Goal: Transaction & Acquisition: Purchase product/service

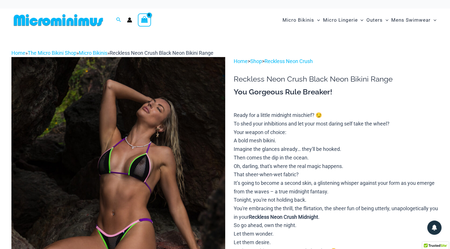
click at [87, 138] on img at bounding box center [118, 217] width 214 height 321
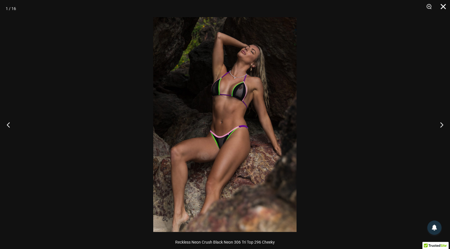
click at [445, 5] on button "Close" at bounding box center [441, 8] width 14 height 17
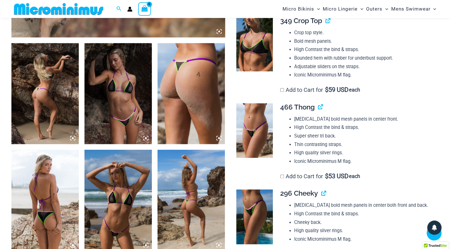
scroll to position [338, 0]
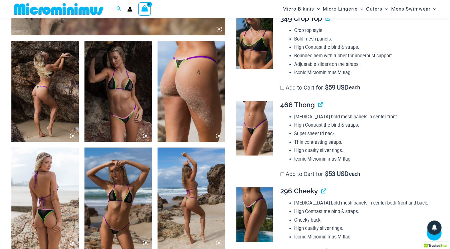
click at [125, 92] on img at bounding box center [118, 91] width 67 height 101
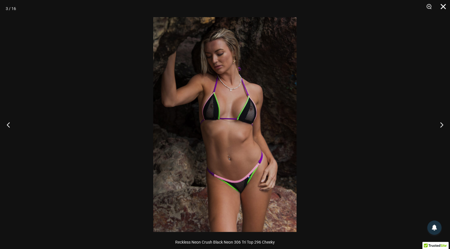
click at [446, 5] on button "Close" at bounding box center [441, 8] width 14 height 17
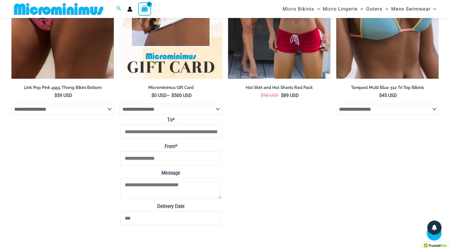
scroll to position [1366, 0]
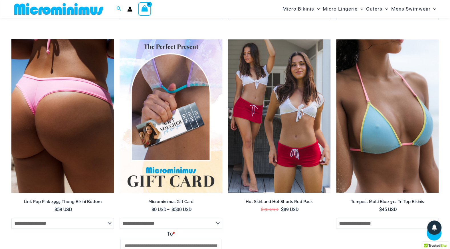
click at [63, 125] on img at bounding box center [62, 116] width 103 height 154
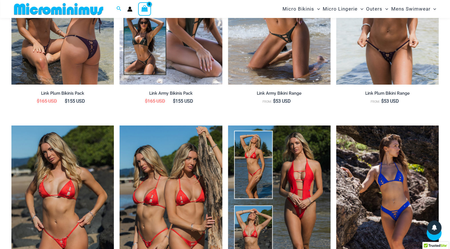
scroll to position [794, 0]
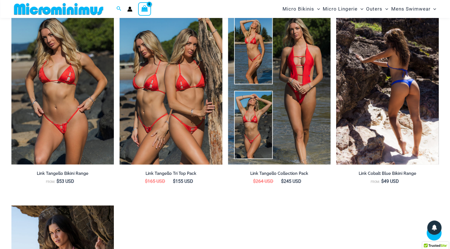
click at [391, 110] on img at bounding box center [387, 88] width 103 height 154
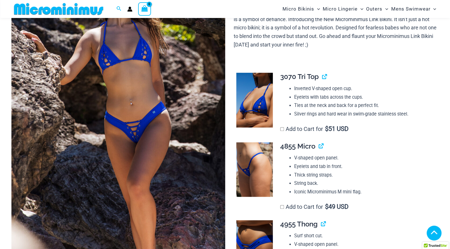
scroll to position [109, 0]
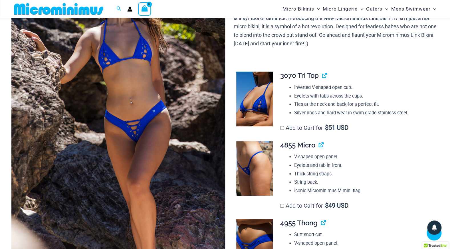
click at [254, 165] on img at bounding box center [254, 168] width 37 height 55
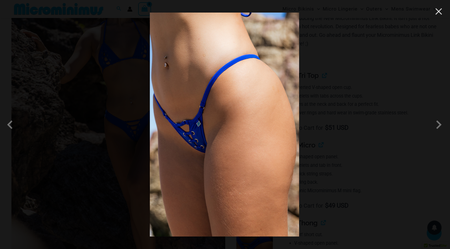
click at [439, 12] on button "Close" at bounding box center [439, 11] width 9 height 9
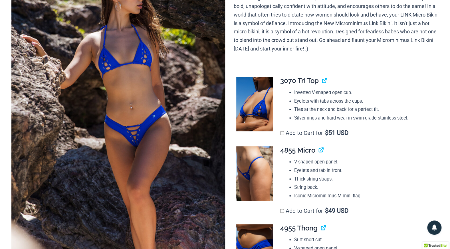
scroll to position [0, 0]
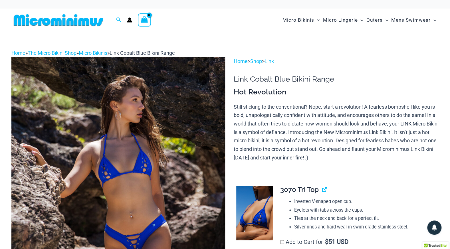
click at [105, 162] on img at bounding box center [118, 217] width 214 height 321
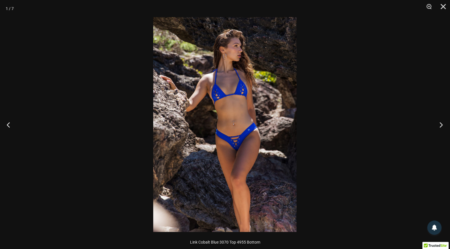
click at [441, 124] on button "Next" at bounding box center [439, 125] width 21 height 29
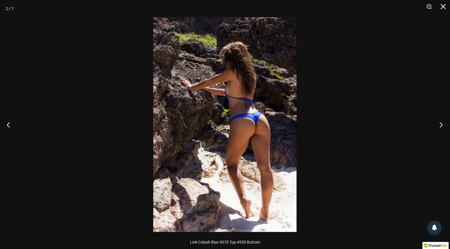
click at [441, 124] on button "Next" at bounding box center [439, 125] width 21 height 29
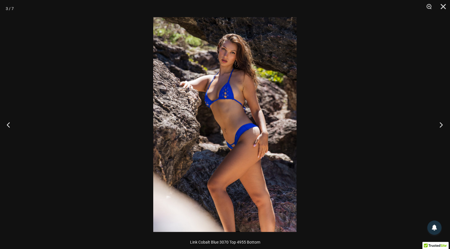
click at [441, 124] on button "Next" at bounding box center [439, 125] width 21 height 29
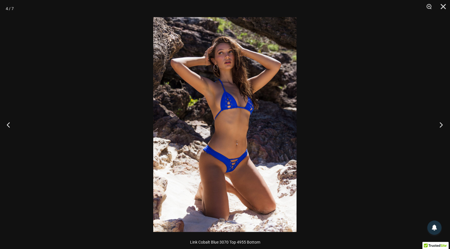
click at [441, 124] on button "Next" at bounding box center [439, 125] width 21 height 29
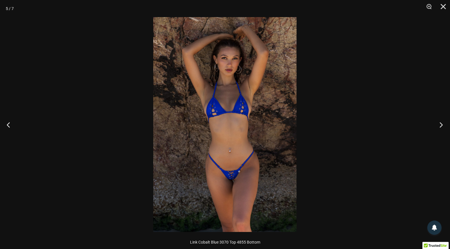
click at [441, 124] on button "Next" at bounding box center [439, 125] width 21 height 29
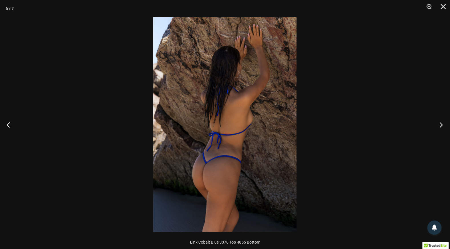
click at [441, 124] on button "Next" at bounding box center [439, 125] width 21 height 29
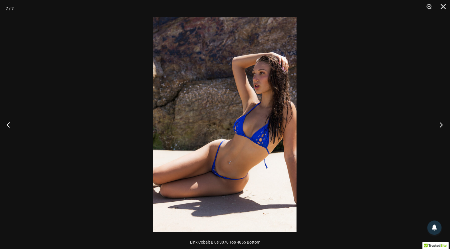
click at [441, 124] on button "Next" at bounding box center [439, 125] width 21 height 29
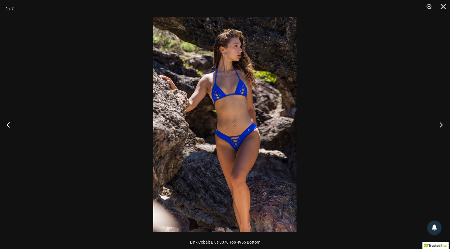
click at [441, 124] on button "Next" at bounding box center [439, 125] width 21 height 29
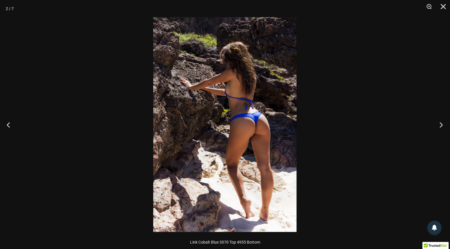
click at [441, 124] on button "Next" at bounding box center [439, 125] width 21 height 29
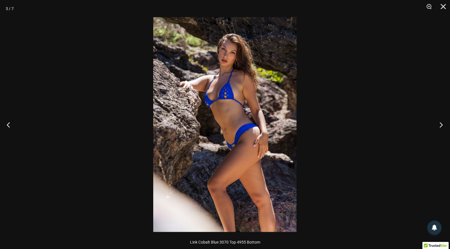
click at [441, 124] on button "Next" at bounding box center [439, 125] width 21 height 29
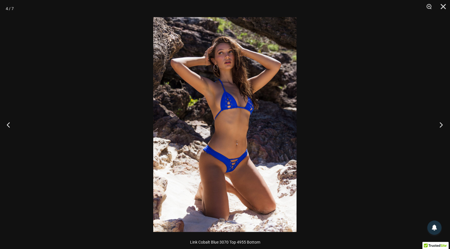
click at [441, 124] on button "Next" at bounding box center [439, 125] width 21 height 29
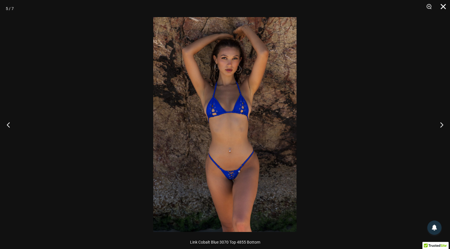
click at [443, 5] on button "Close" at bounding box center [441, 8] width 14 height 17
